Goal: Transaction & Acquisition: Purchase product/service

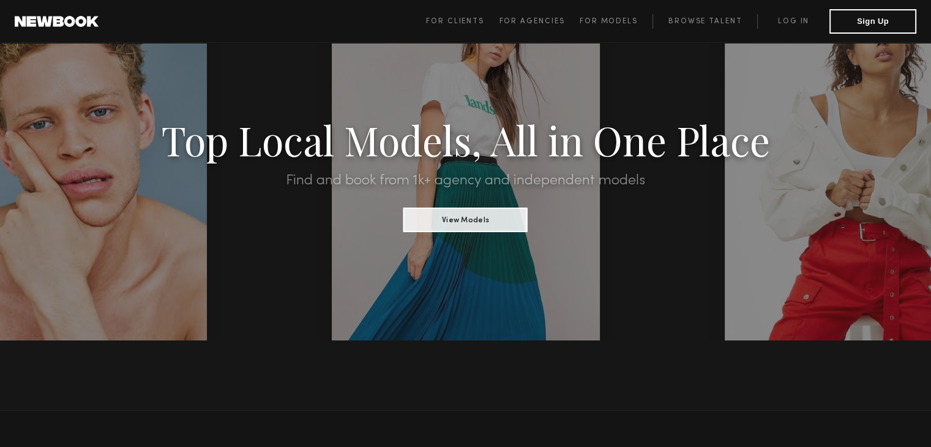
scroll to position [67, 0]
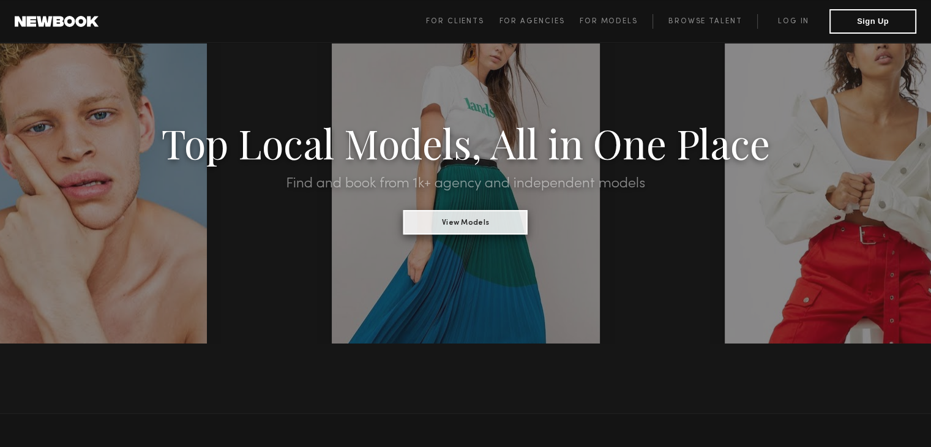
click at [466, 211] on button "View Models" at bounding box center [466, 222] width 124 height 24
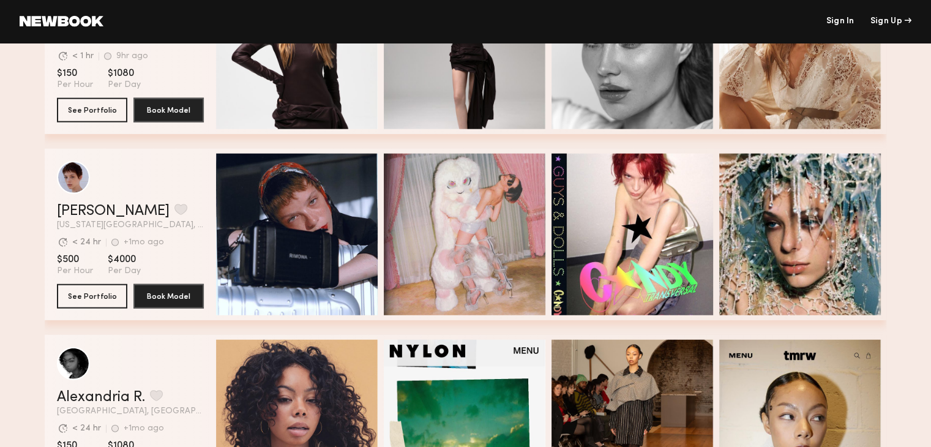
scroll to position [3063, 0]
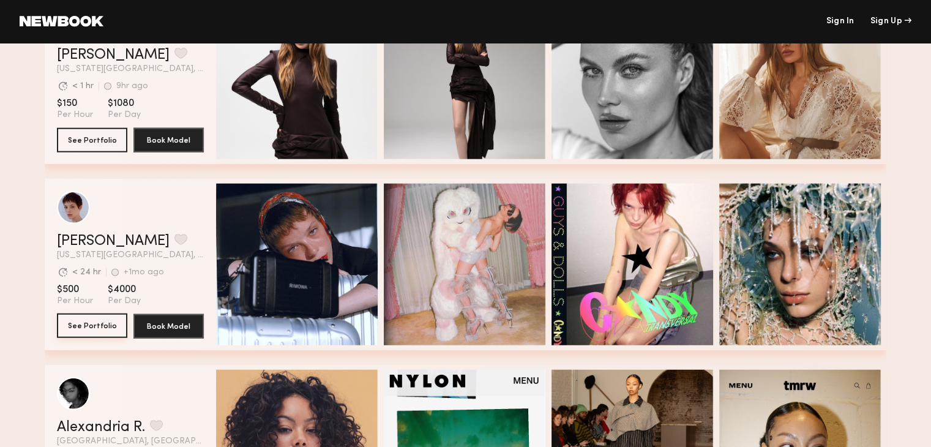
click at [77, 327] on button "See Portfolio" at bounding box center [92, 326] width 70 height 24
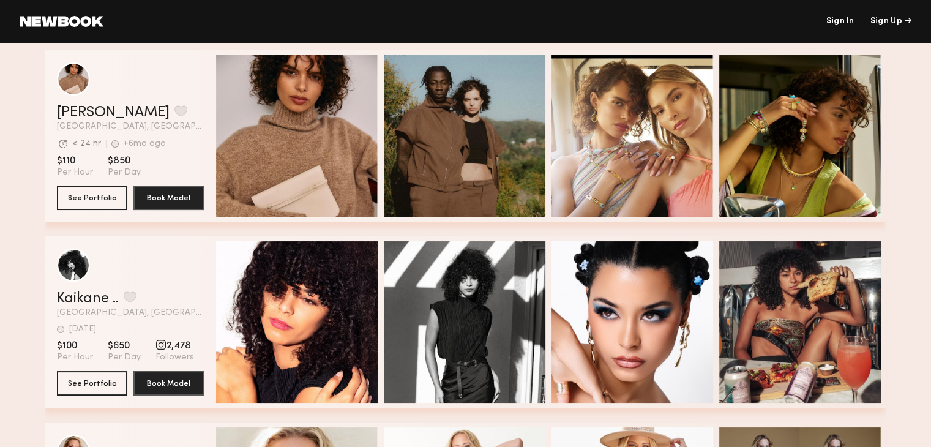
scroll to position [37, 0]
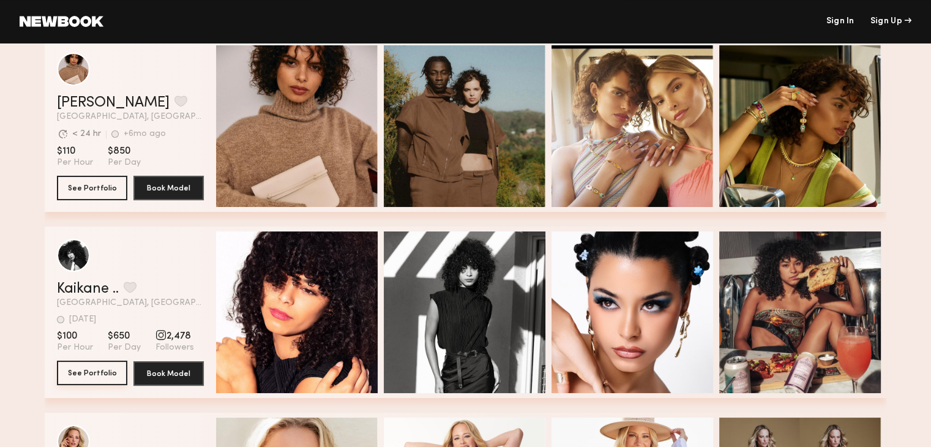
click at [91, 374] on button "See Portfolio" at bounding box center [92, 373] width 70 height 24
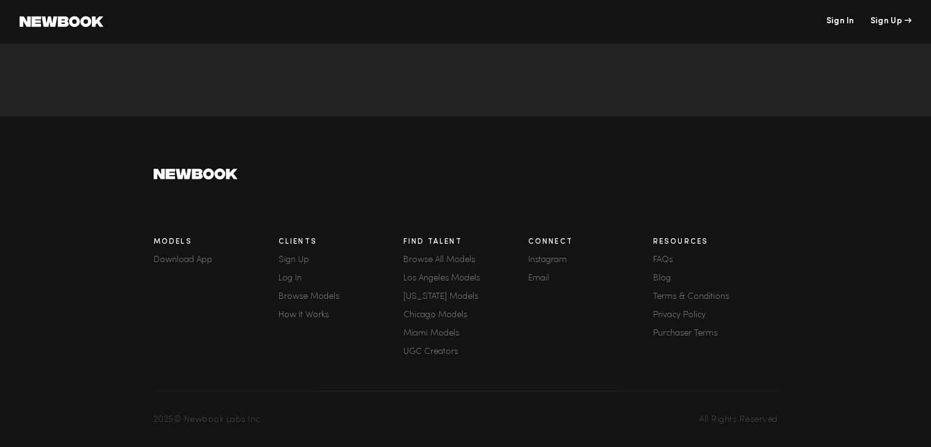
scroll to position [298, 0]
click at [306, 311] on link "How It Works" at bounding box center [341, 315] width 125 height 9
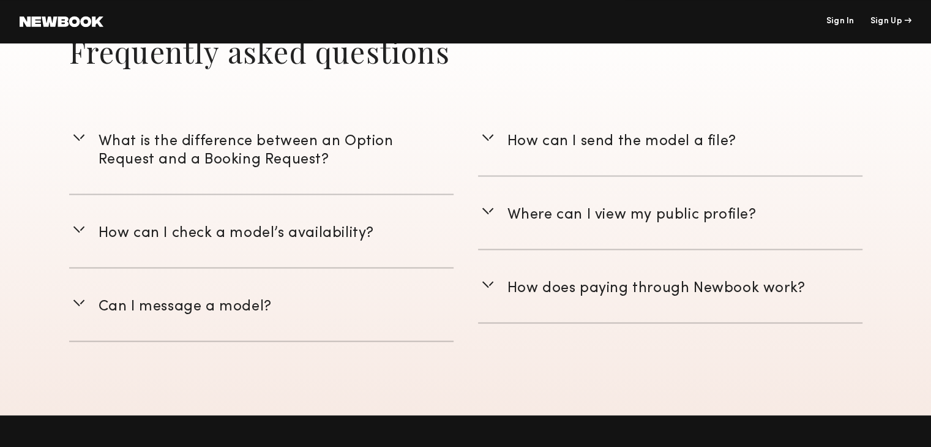
scroll to position [1760, 0]
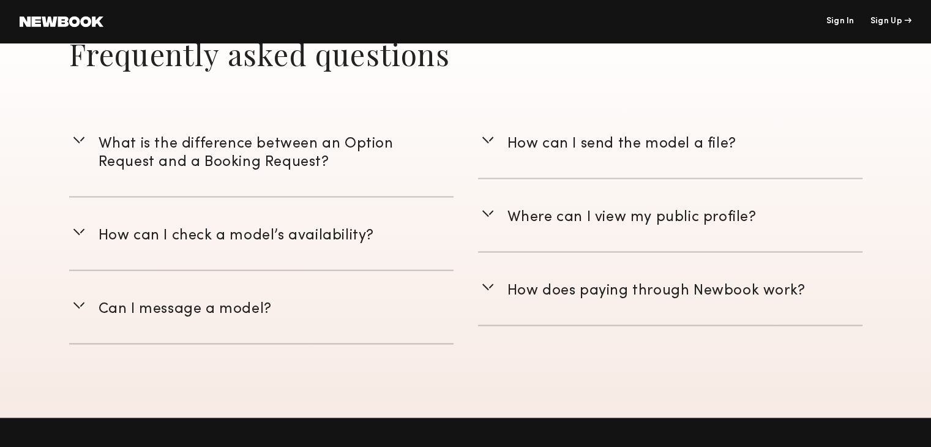
click at [633, 292] on span "How does paying through Newbook work?" at bounding box center [657, 290] width 298 height 13
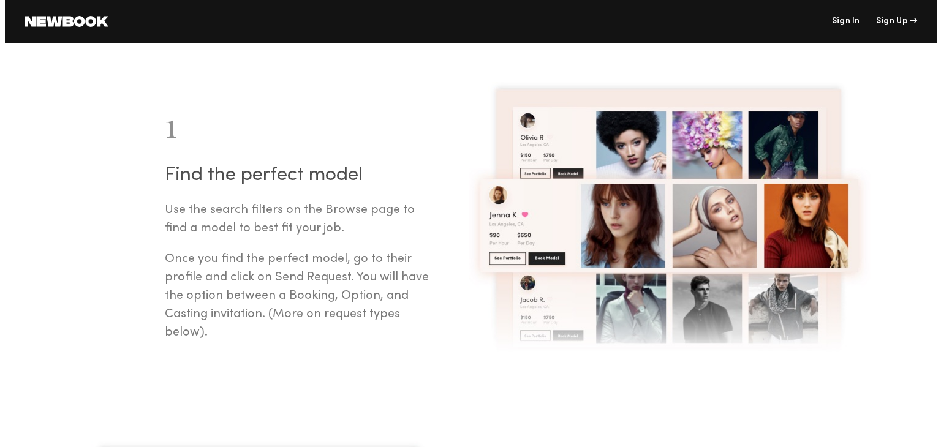
scroll to position [0, 0]
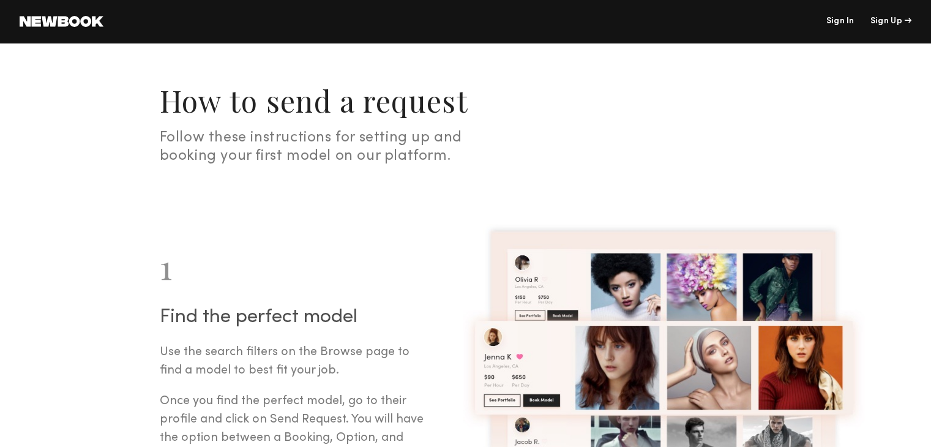
click at [95, 25] on link at bounding box center [62, 21] width 84 height 11
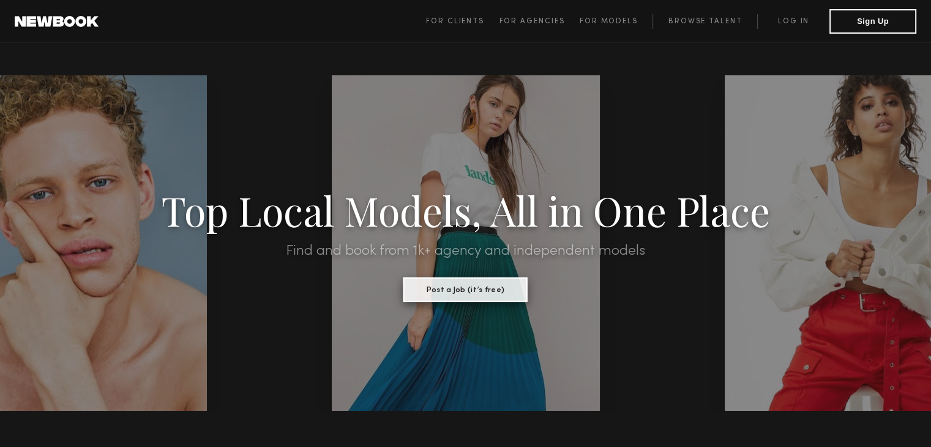
click at [505, 286] on button "Post a Job (it’s free)" at bounding box center [466, 289] width 124 height 24
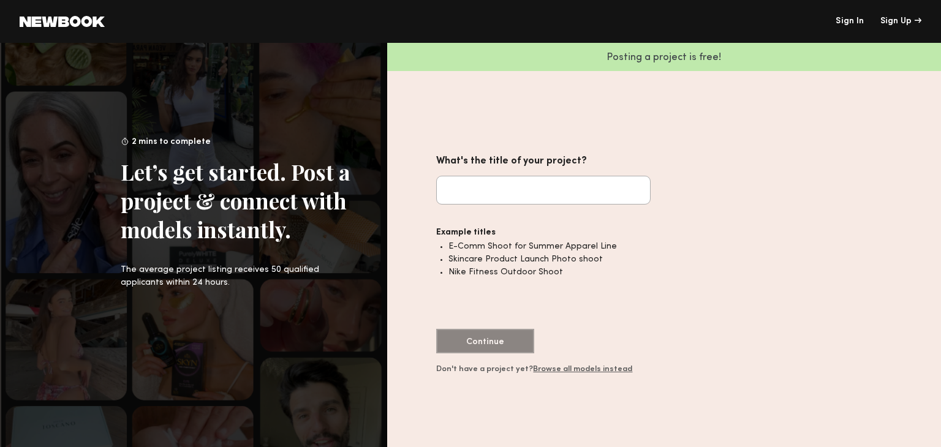
click at [35, 28] on header "Sign In Sign Up" at bounding box center [470, 21] width 941 height 43
click at [54, 26] on common-icon at bounding box center [62, 21] width 85 height 11
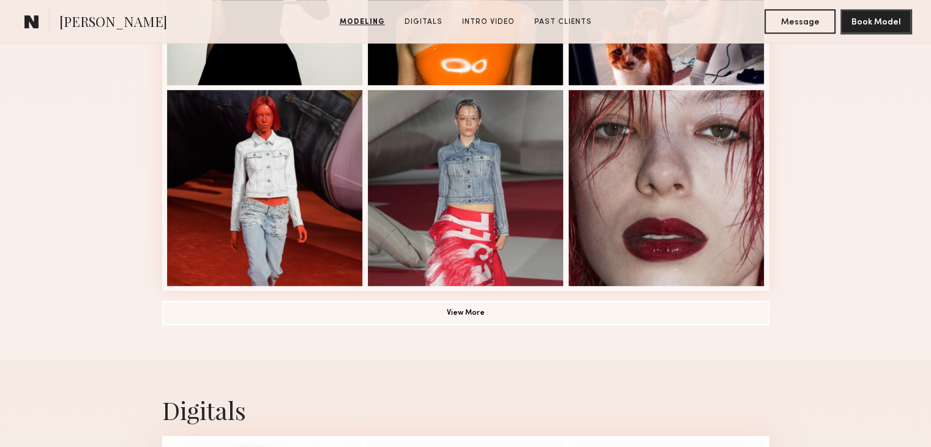
scroll to position [879, 0]
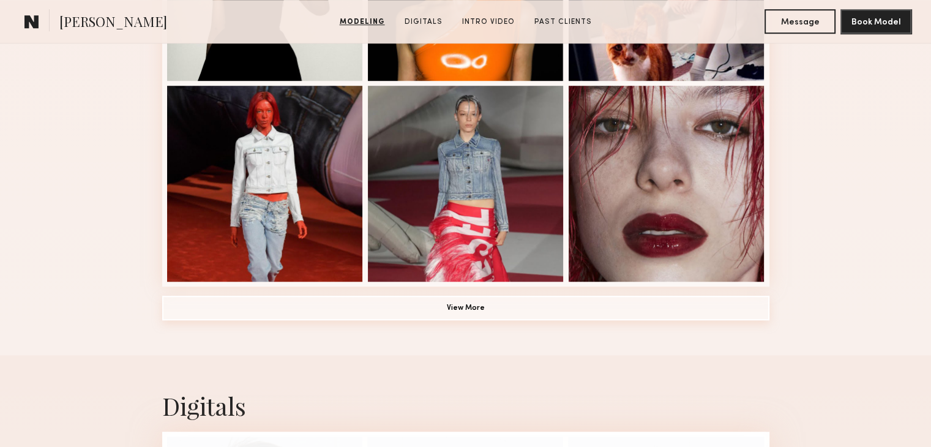
click at [490, 320] on button "View More" at bounding box center [465, 308] width 607 height 24
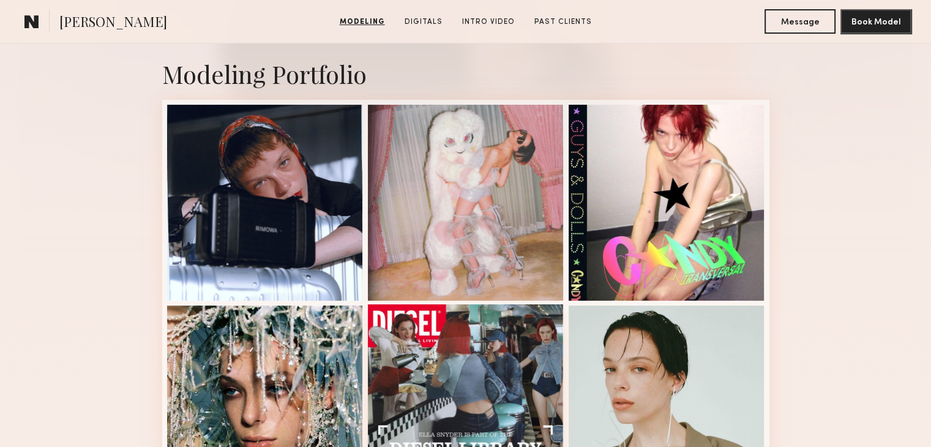
scroll to position [256, 0]
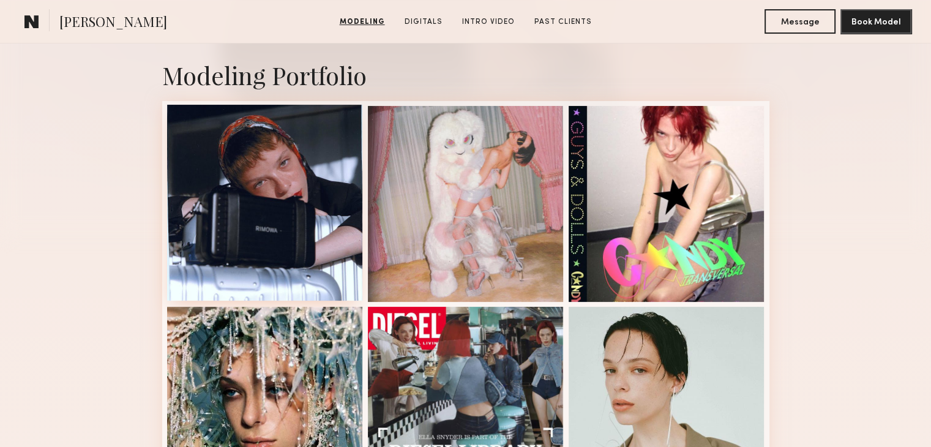
click at [300, 214] on div at bounding box center [265, 203] width 196 height 196
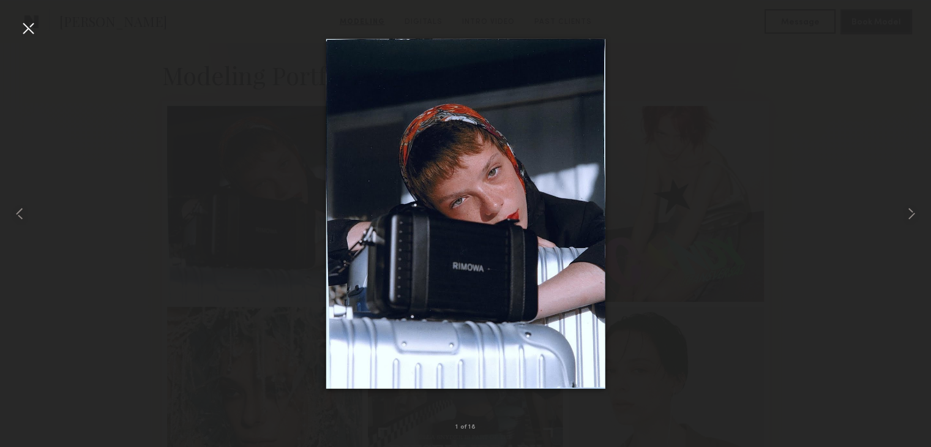
click at [865, 107] on div at bounding box center [465, 214] width 931 height 388
click at [903, 79] on div at bounding box center [912, 214] width 37 height 388
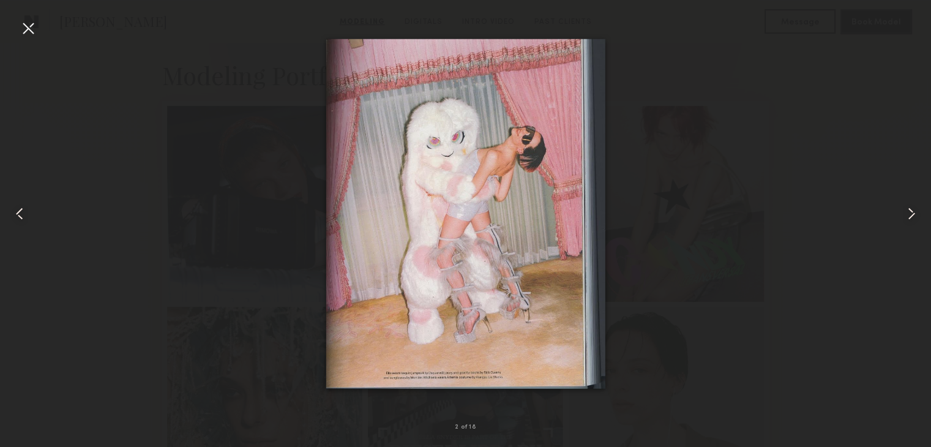
click at [25, 24] on div at bounding box center [28, 28] width 20 height 20
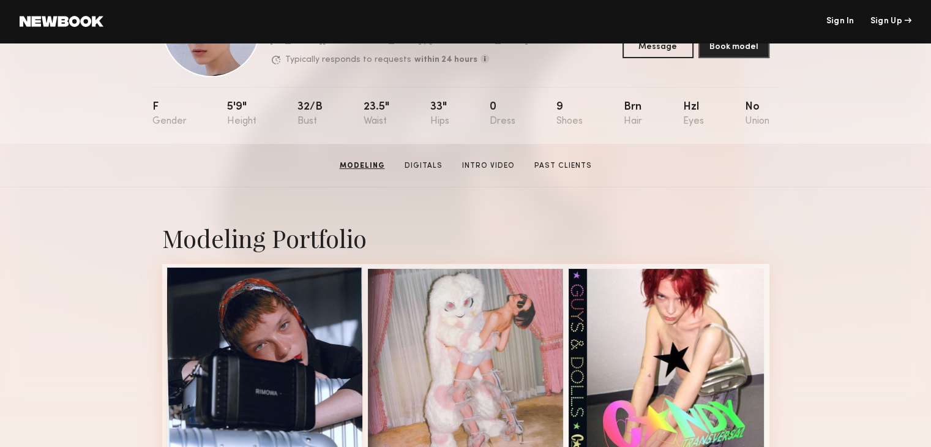
scroll to position [0, 0]
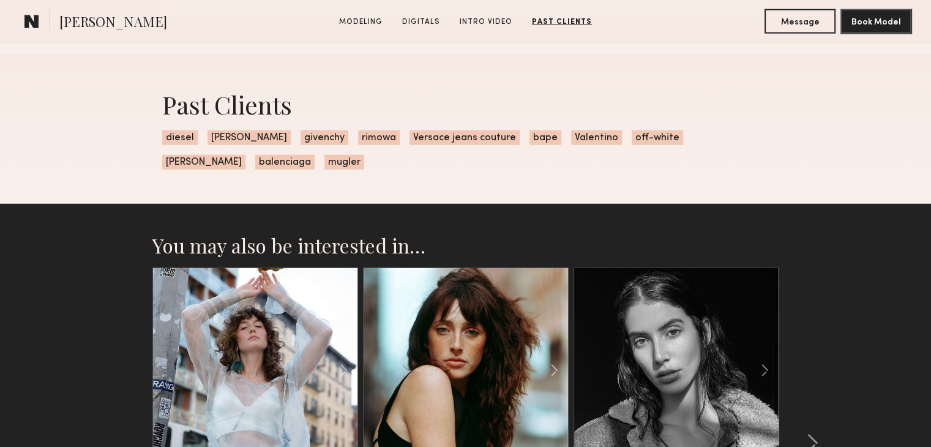
click at [252, 257] on h2 "You may also be interested in…" at bounding box center [465, 245] width 627 height 24
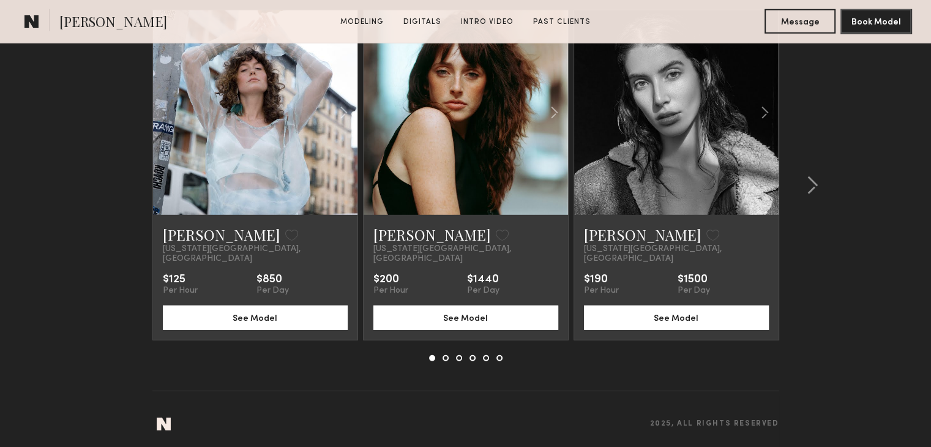
scroll to position [3473, 0]
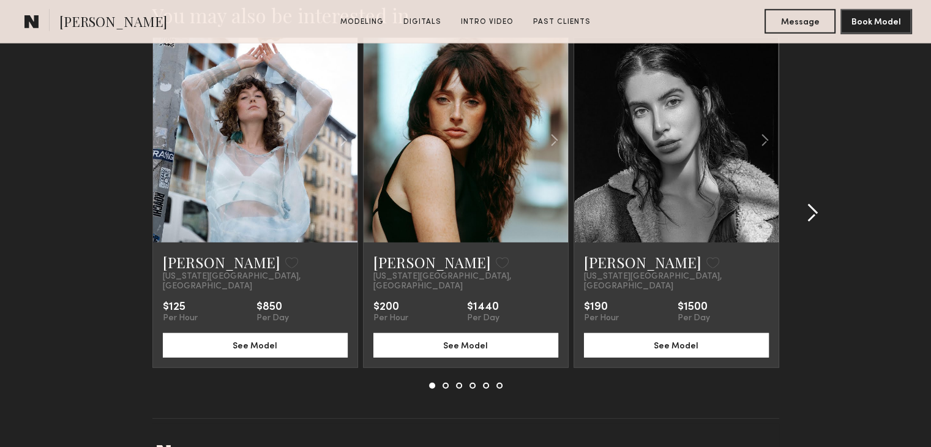
click at [808, 212] on common-icon at bounding box center [812, 213] width 12 height 20
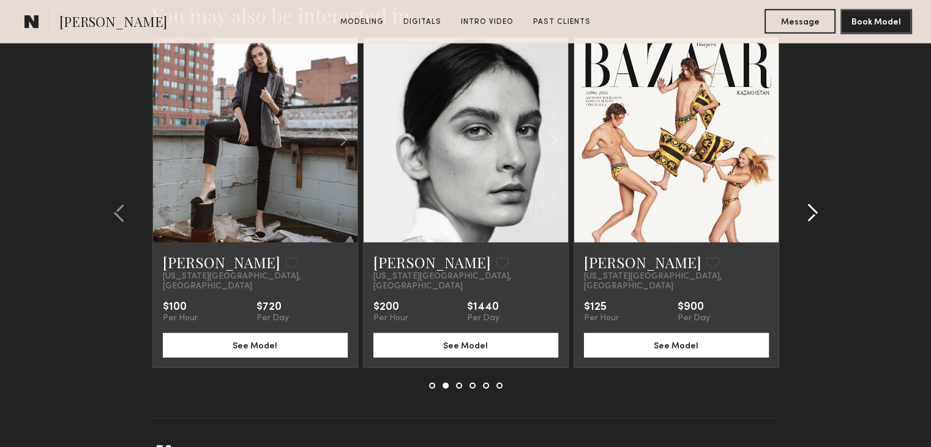
click at [808, 212] on common-icon at bounding box center [812, 213] width 12 height 20
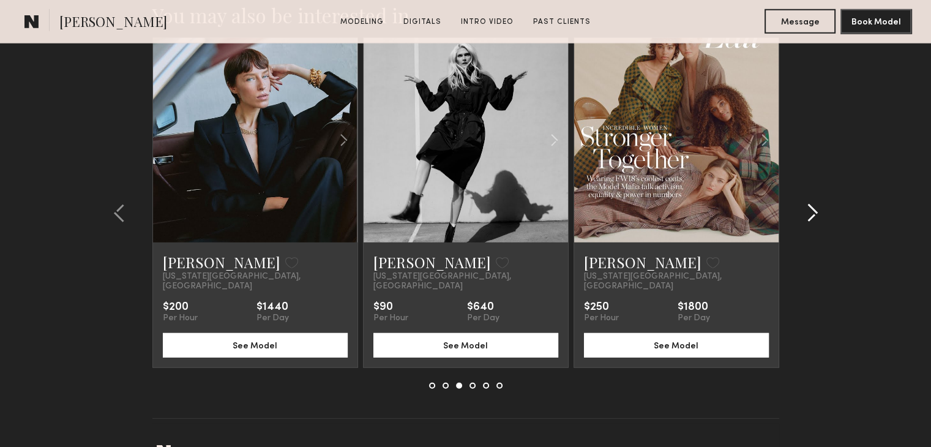
click at [808, 212] on common-icon at bounding box center [812, 213] width 12 height 20
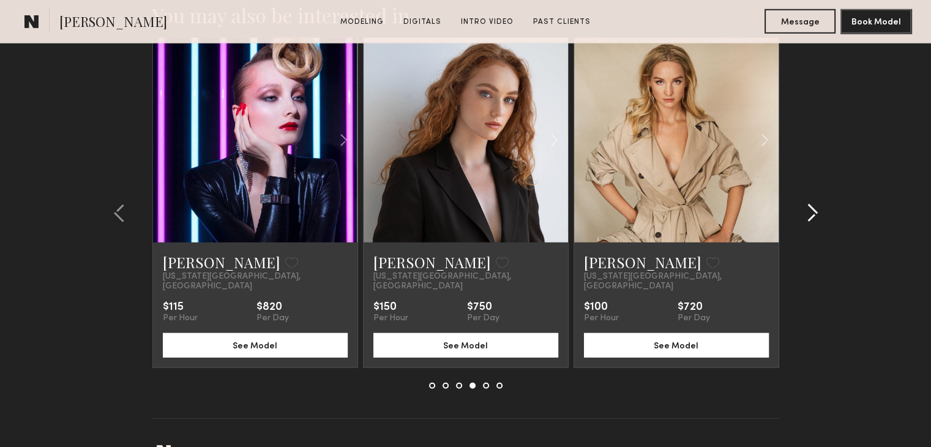
click at [808, 212] on common-icon at bounding box center [812, 213] width 12 height 20
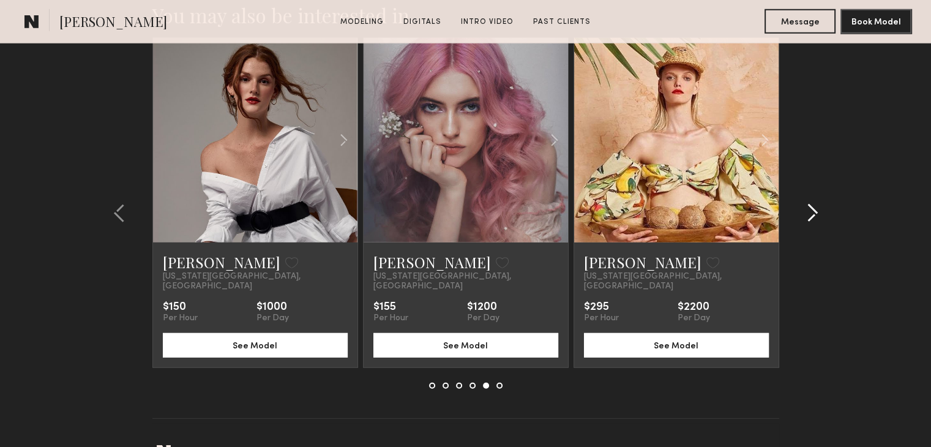
click at [808, 212] on common-icon at bounding box center [812, 213] width 12 height 20
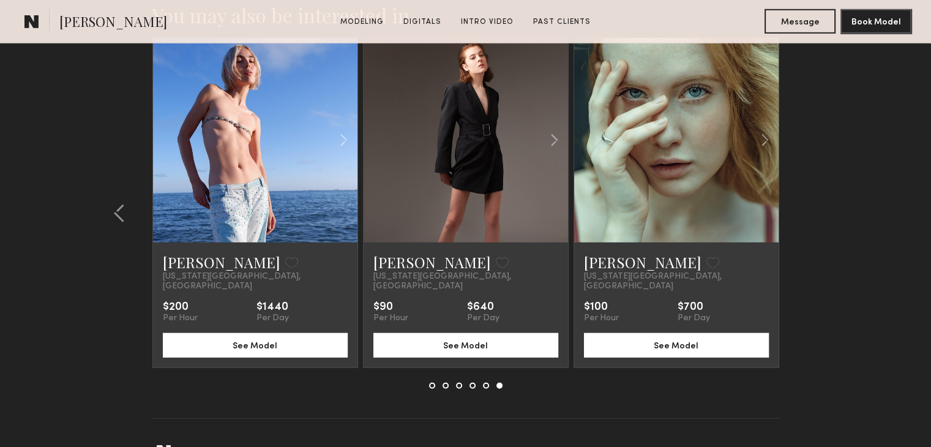
click at [808, 212] on section "You may also be interested in… Madeleine M. Favorite New York City, NY $125 Per…" at bounding box center [465, 226] width 931 height 505
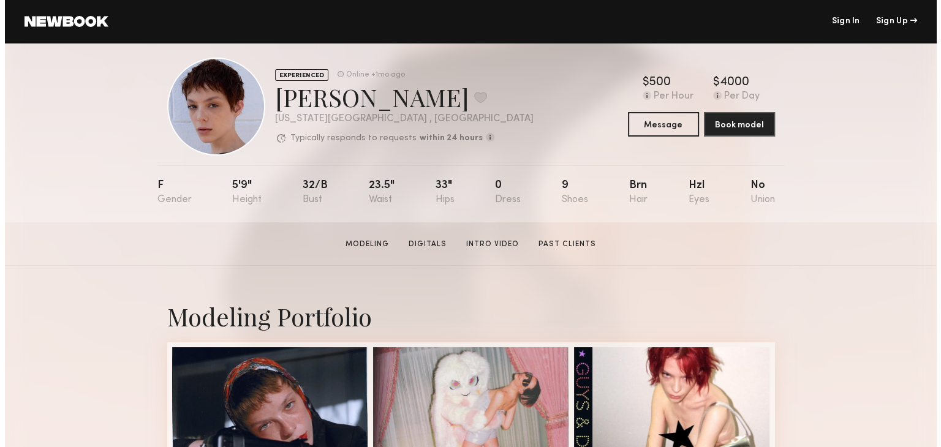
scroll to position [0, 0]
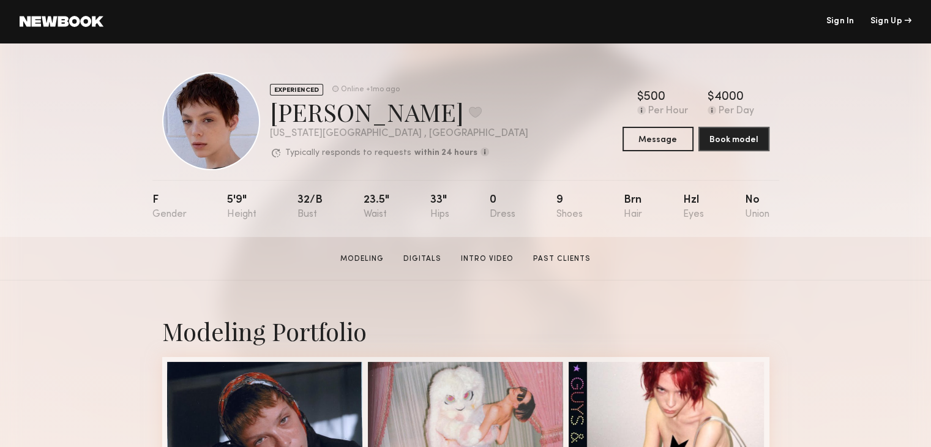
click at [837, 260] on section "Ella S. Modeling Digitals Intro Video Past Clients Message Book Model" at bounding box center [465, 258] width 931 height 43
click at [61, 17] on link at bounding box center [62, 21] width 84 height 11
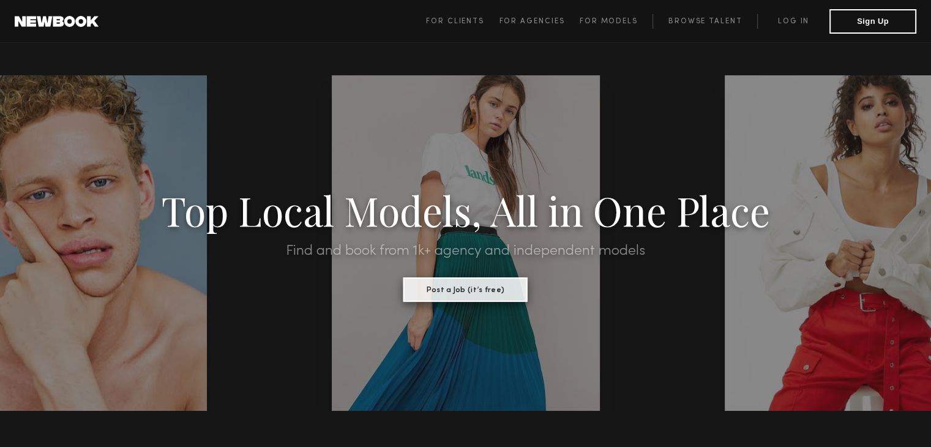
click at [485, 287] on button "Post a Job (it’s free)" at bounding box center [466, 289] width 124 height 24
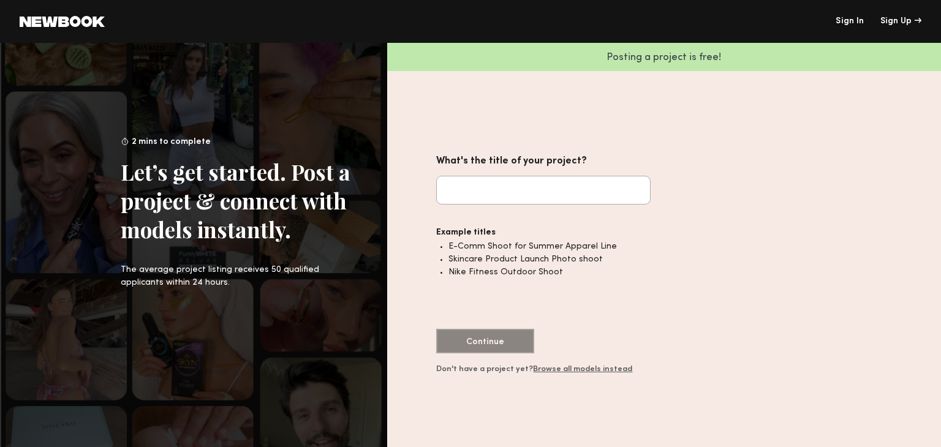
click at [565, 370] on link "Browse all models instead" at bounding box center [582, 369] width 99 height 7
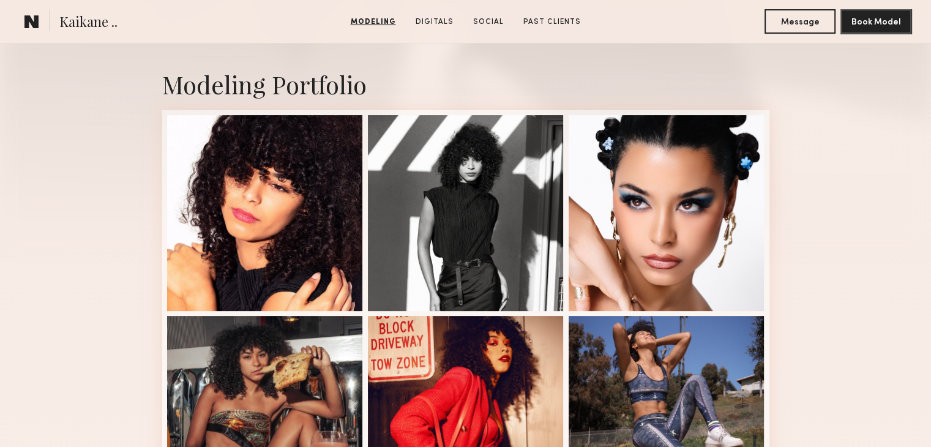
scroll to position [244, 0]
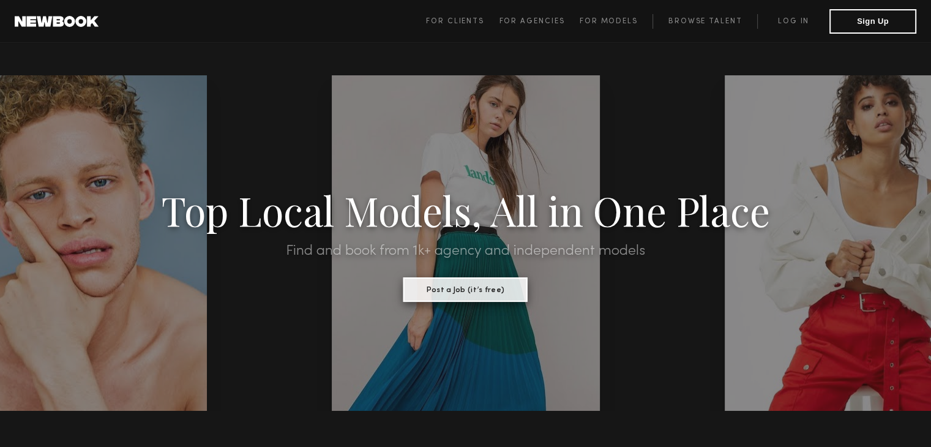
click at [490, 284] on button "Post a Job (it’s free)" at bounding box center [466, 289] width 124 height 24
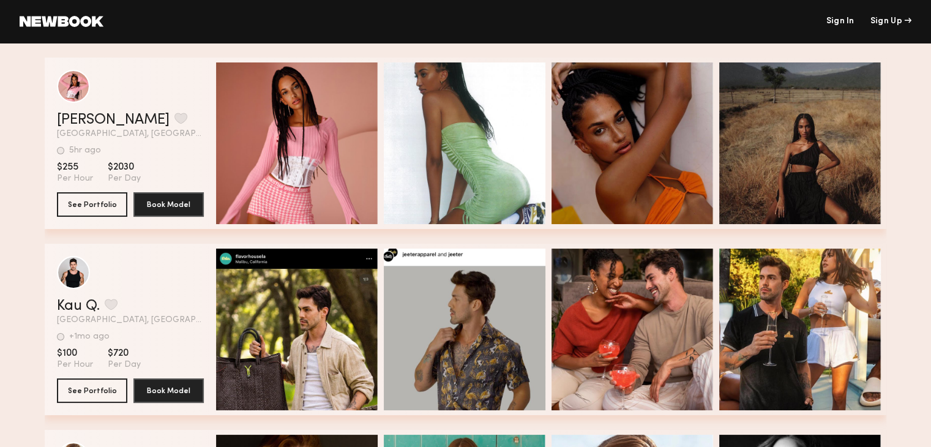
scroll to position [20, 0]
drag, startPoint x: 460, startPoint y: 15, endPoint x: 453, endPoint y: 1, distance: 16.4
click at [459, 13] on header "Sign In Sign Up" at bounding box center [465, 21] width 931 height 43
